Goal: Navigation & Orientation: Find specific page/section

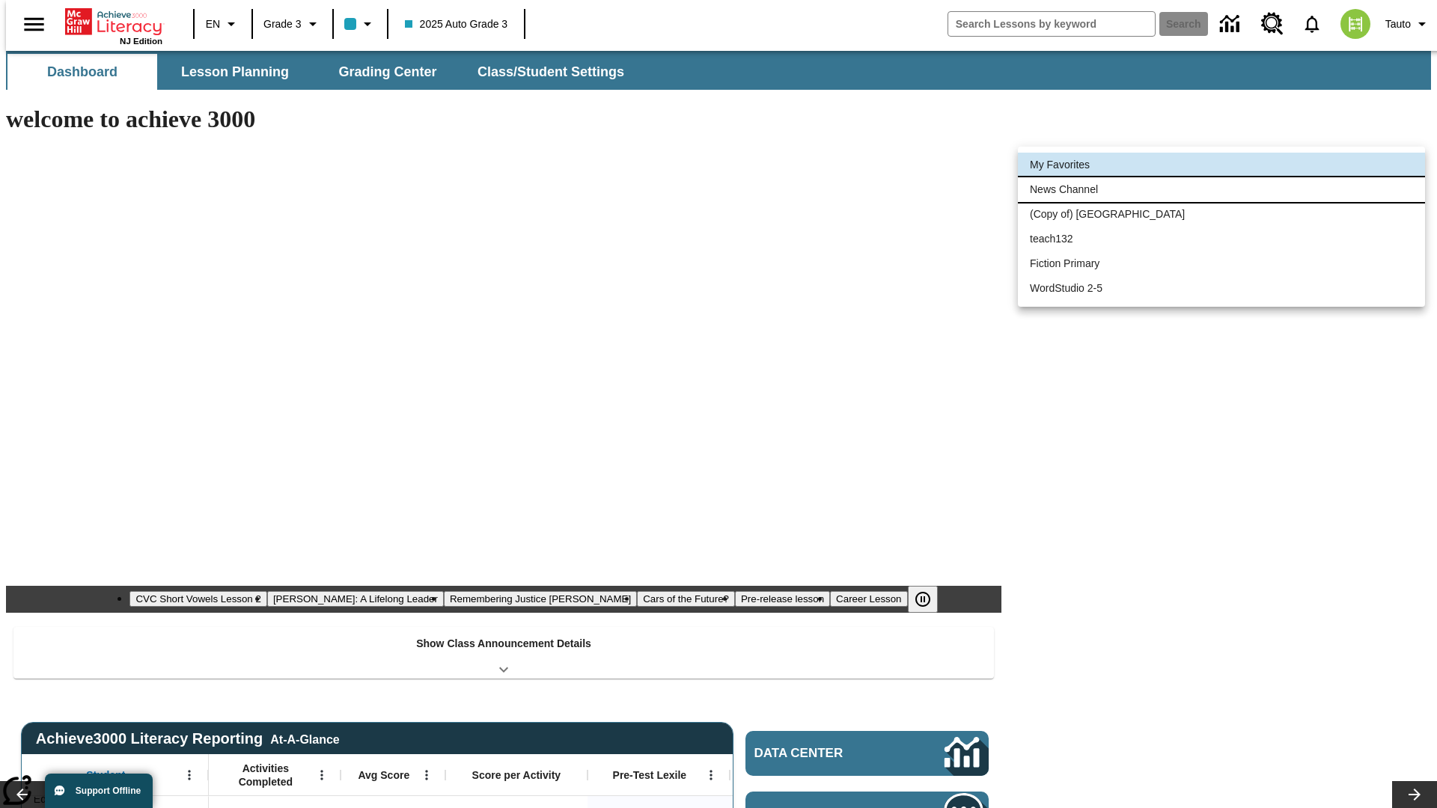
click at [1221, 189] on li "News Channel" at bounding box center [1221, 189] width 407 height 25
type input "120"
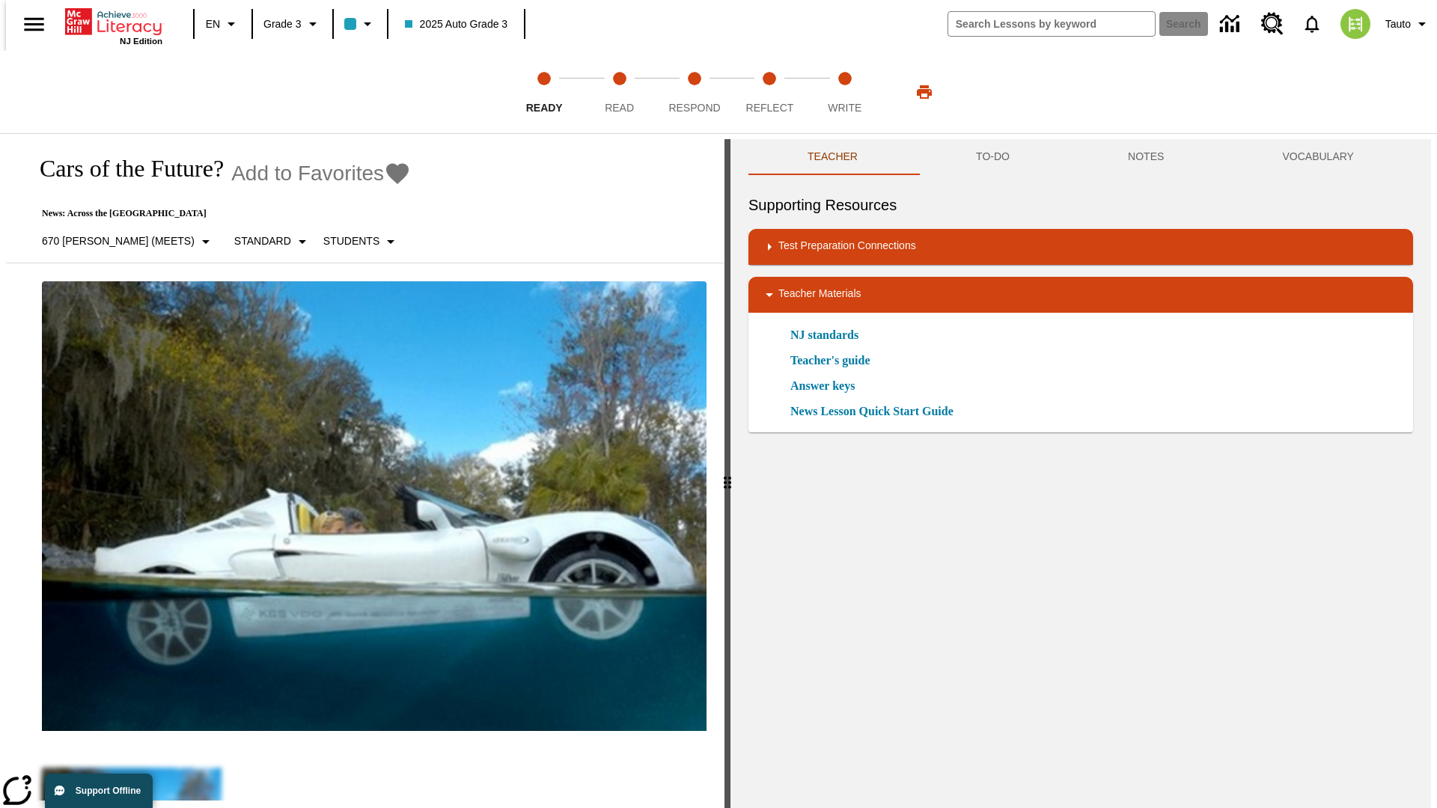
click at [386, 174] on icon "Add to Favorites - Cars of the Future?" at bounding box center [397, 173] width 22 height 21
